Goal: Navigation & Orientation: Find specific page/section

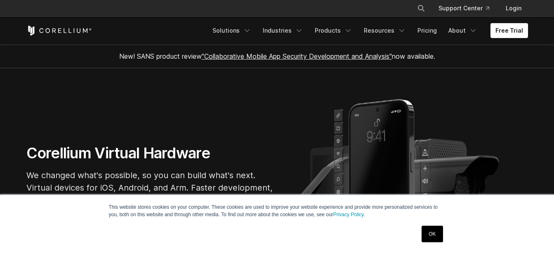
scroll to position [41, 0]
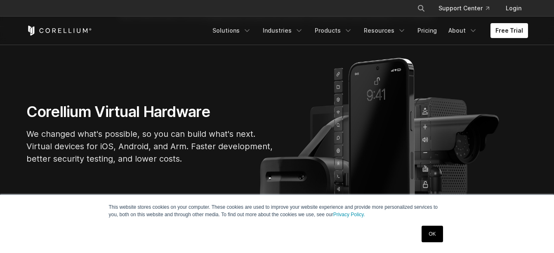
click at [432, 233] on link "OK" at bounding box center [432, 233] width 21 height 17
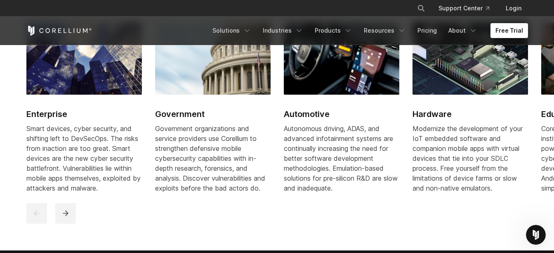
scroll to position [990, 0]
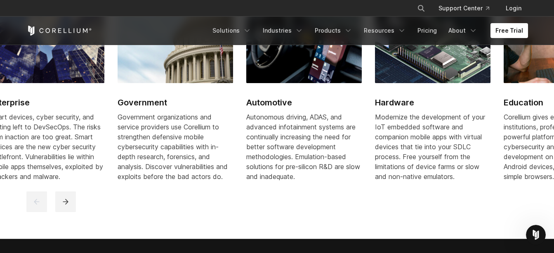
drag, startPoint x: 109, startPoint y: 187, endPoint x: 72, endPoint y: 173, distance: 40.2
click at [72, 173] on div "Smart devices, cyber security, and shifting left to DevSecOps. The risks from i…" at bounding box center [47, 146] width 116 height 69
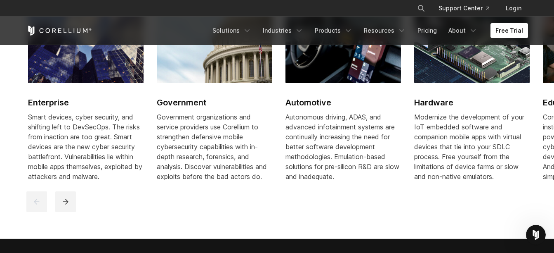
drag, startPoint x: 28, startPoint y: 124, endPoint x: 40, endPoint y: 132, distance: 14.3
click at [40, 132] on div "Smart devices, cyber security, and shifting left to DevSecOps. The risks from i…" at bounding box center [86, 146] width 116 height 69
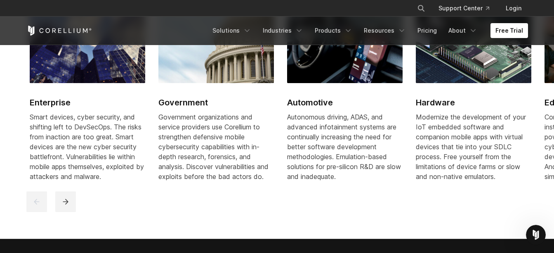
drag, startPoint x: 26, startPoint y: 125, endPoint x: 35, endPoint y: 128, distance: 9.3
click at [35, 128] on div "Smart devices, cyber security, and shifting left to DevSecOps. The risks from i…" at bounding box center [88, 146] width 116 height 69
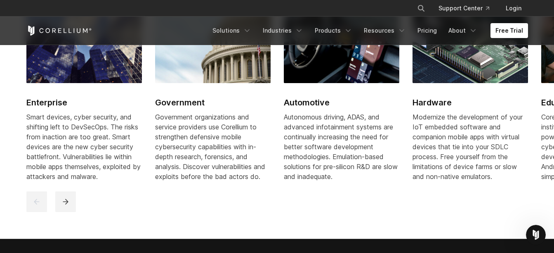
click at [35, 128] on div "Smart devices, cyber security, and shifting left to DevSecOps. The risks from i…" at bounding box center [84, 146] width 116 height 69
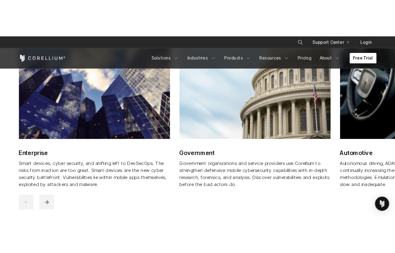
scroll to position [997, 0]
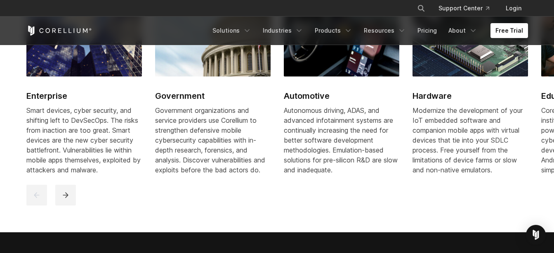
drag, startPoint x: 19, startPoint y: 99, endPoint x: 124, endPoint y: 194, distance: 141.7
click at [124, 194] on section "Solutions for enterprises, governments, and experts around the world. A flexibl…" at bounding box center [277, 64] width 554 height 335
drag, startPoint x: 16, startPoint y: 93, endPoint x: 134, endPoint y: 200, distance: 159.2
click at [134, 200] on section "Solutions for enterprises, governments, and experts around the world. A flexibl…" at bounding box center [277, 64] width 554 height 335
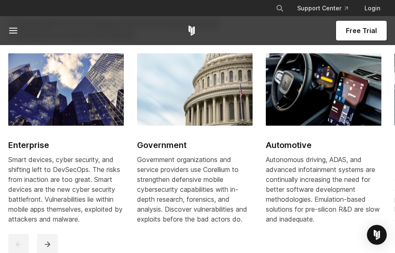
scroll to position [1018, 0]
